Goal: Information Seeking & Learning: Learn about a topic

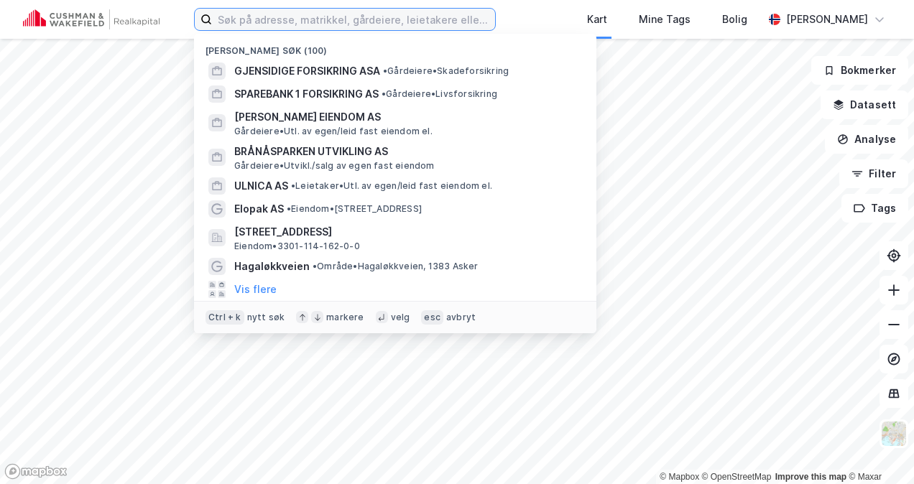
click at [293, 20] on input at bounding box center [353, 20] width 283 height 22
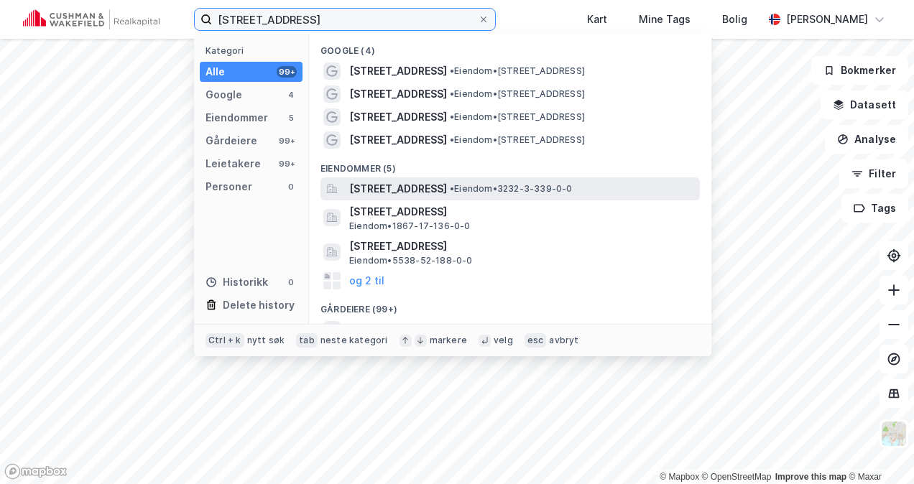
type input "[STREET_ADDRESS]"
click at [447, 185] on span "[STREET_ADDRESS]" at bounding box center [398, 188] width 98 height 17
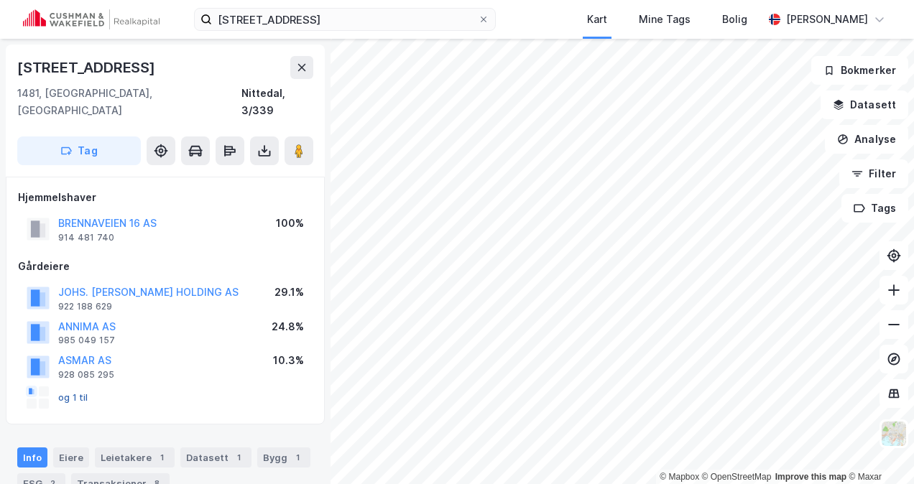
click at [0, 0] on button "og 1 til" at bounding box center [0, 0] width 0 height 0
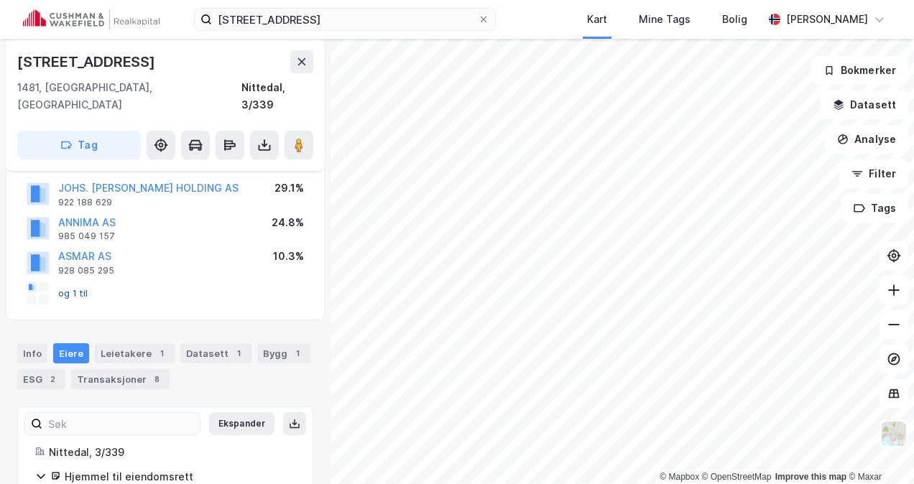
click at [0, 0] on button "og 1 til" at bounding box center [0, 0] width 0 height 0
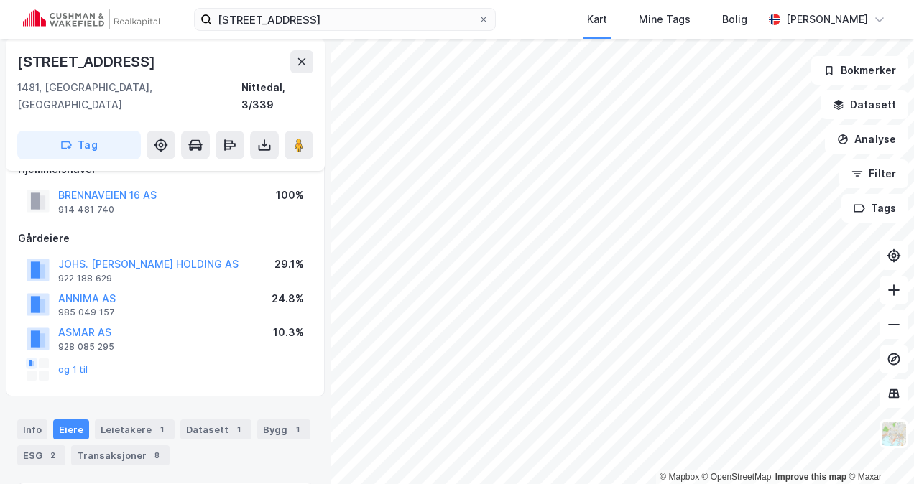
scroll to position [0, 0]
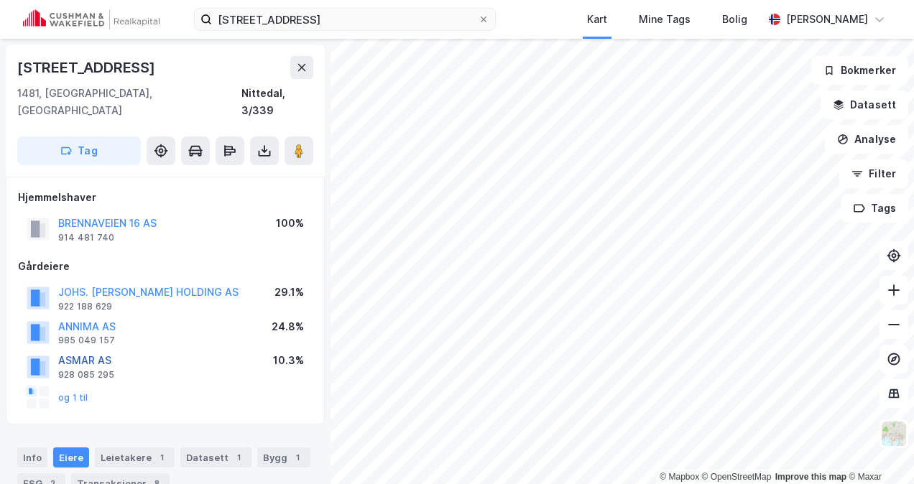
click at [0, 0] on button "ASMAR AS" at bounding box center [0, 0] width 0 height 0
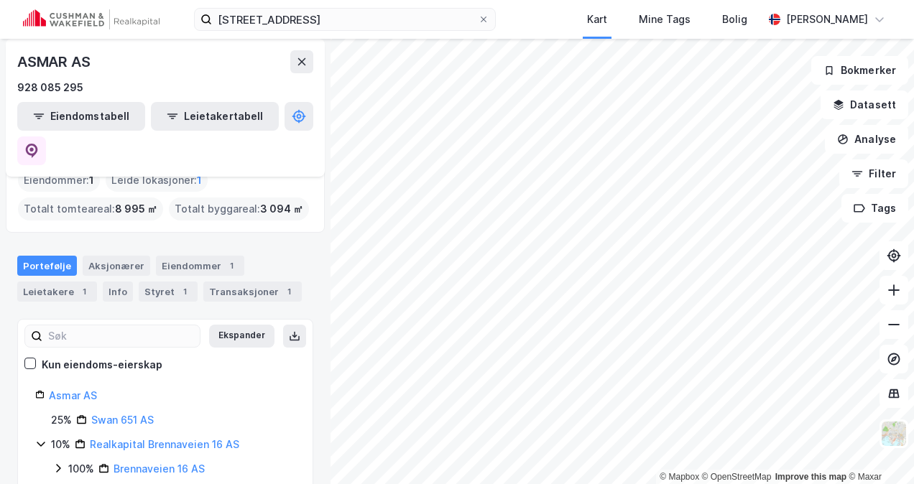
scroll to position [114, 0]
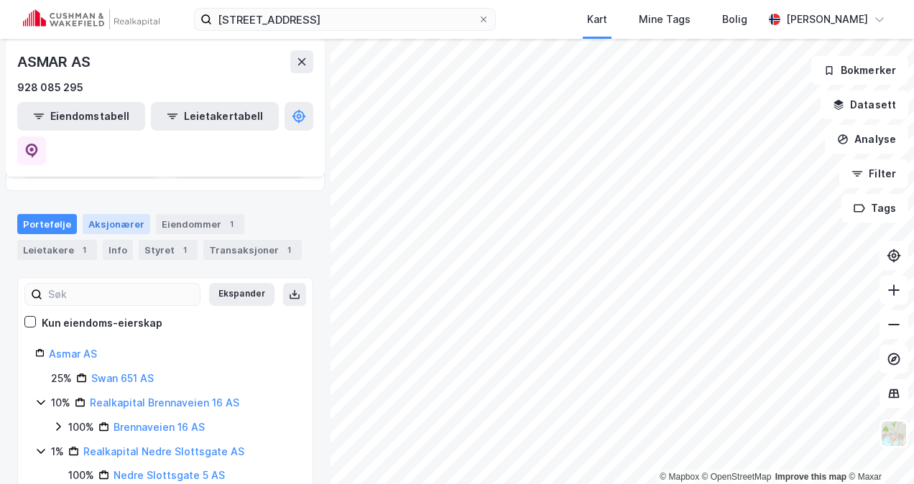
click at [115, 214] on div "Aksjonærer" at bounding box center [117, 224] width 68 height 20
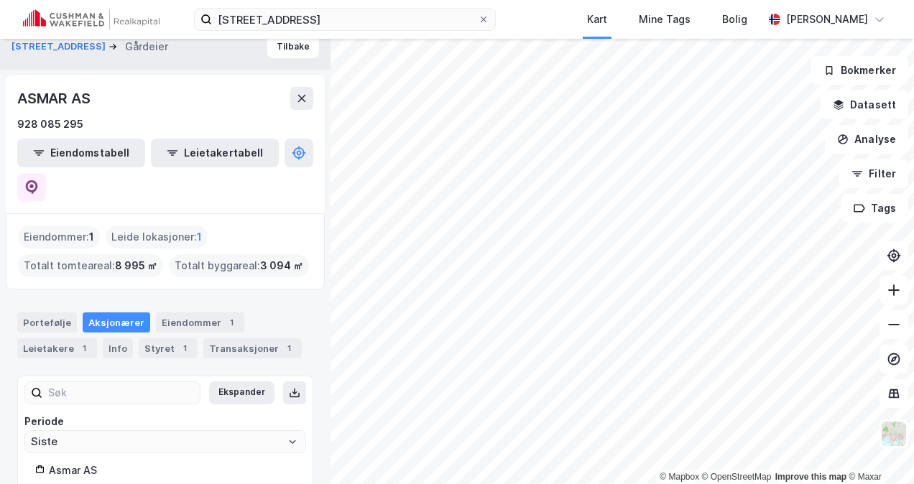
scroll to position [34, 0]
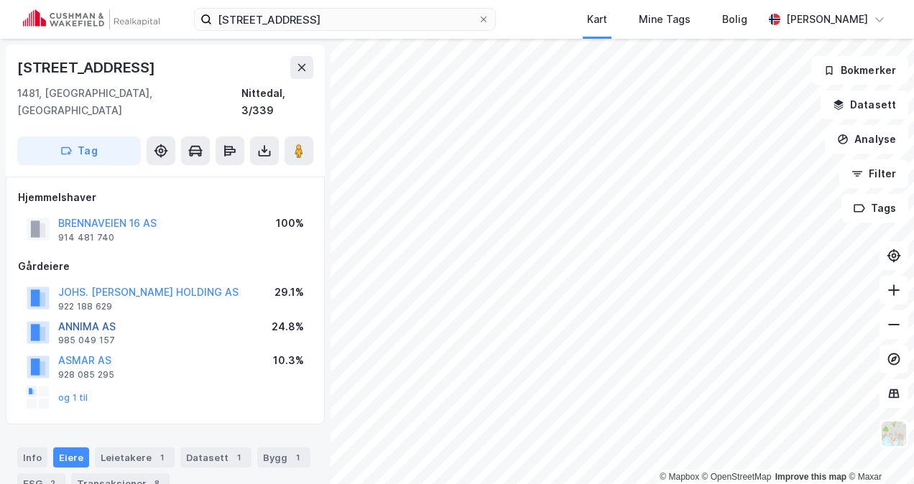
click at [0, 0] on button "ANNIMA AS" at bounding box center [0, 0] width 0 height 0
click at [0, 0] on button "JOHS. [PERSON_NAME] HOLDING AS" at bounding box center [0, 0] width 0 height 0
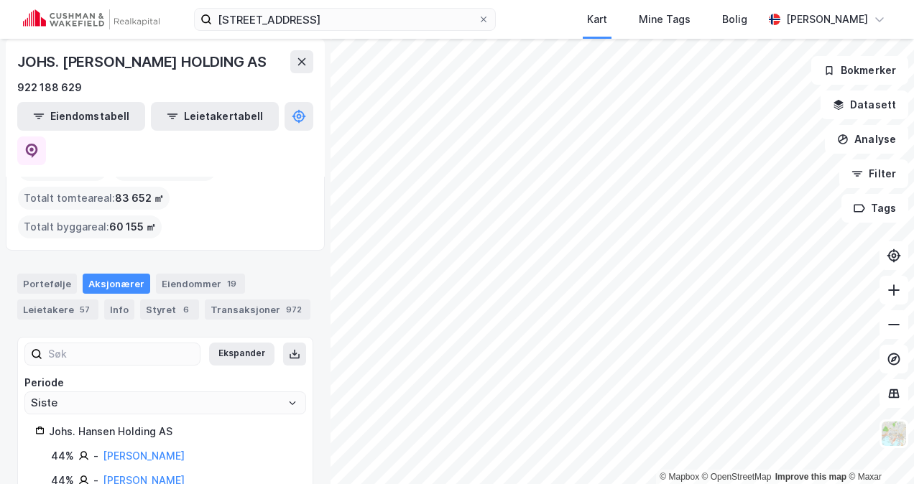
scroll to position [11, 0]
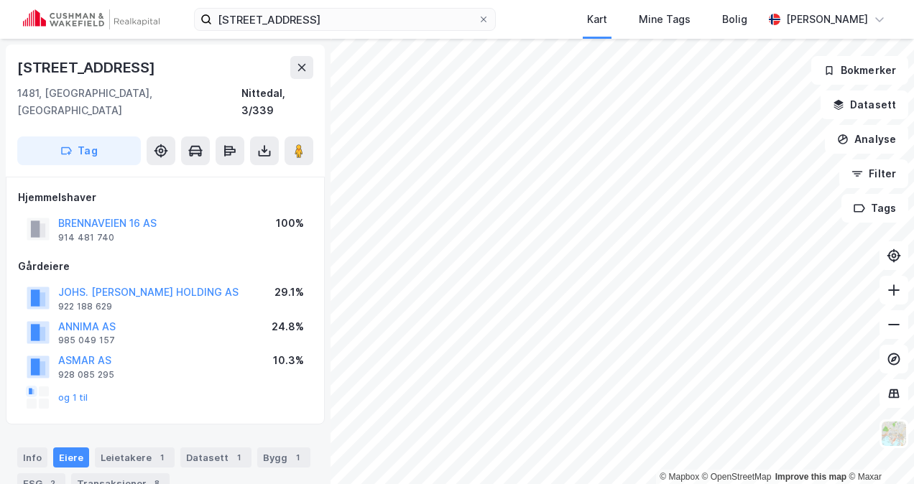
click at [81, 258] on div "Gårdeiere" at bounding box center [165, 266] width 295 height 17
click at [0, 0] on button "BRENNAVEIEN 16 AS" at bounding box center [0, 0] width 0 height 0
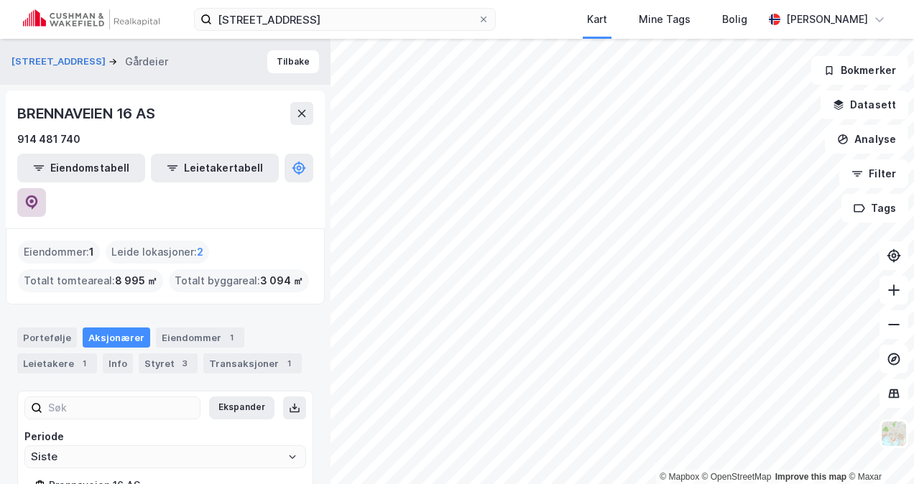
click at [34, 199] on icon at bounding box center [31, 201] width 4 height 4
click at [42, 328] on div "Portefølje" at bounding box center [47, 338] width 60 height 20
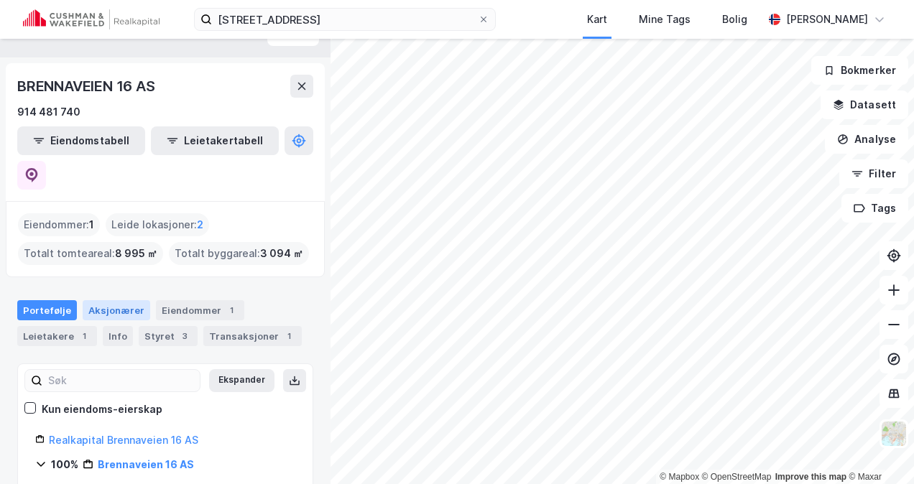
scroll to position [40, 0]
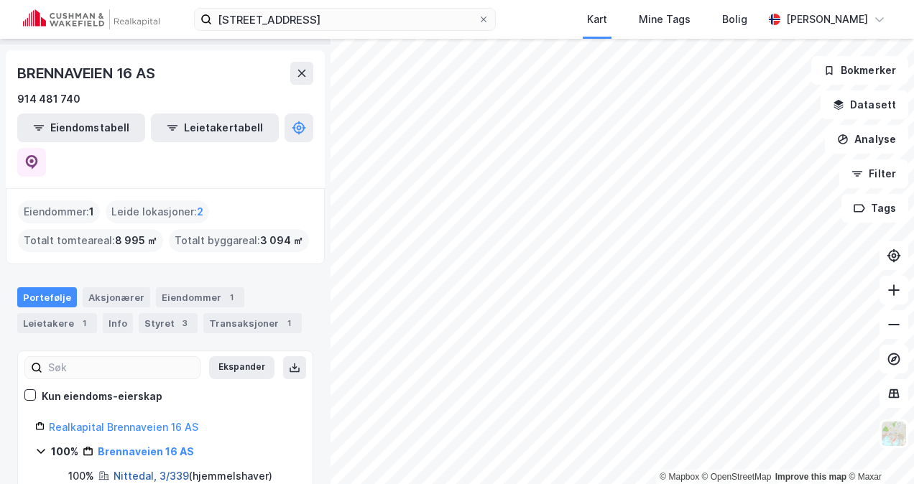
click at [137, 470] on link "Nittedal, 3/339" at bounding box center [151, 476] width 75 height 12
